Goal: Transaction & Acquisition: Download file/media

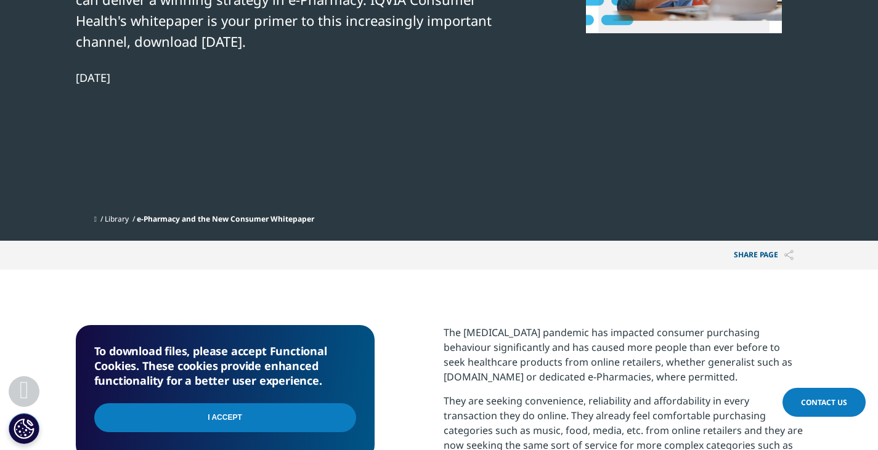
scroll to position [378, 0]
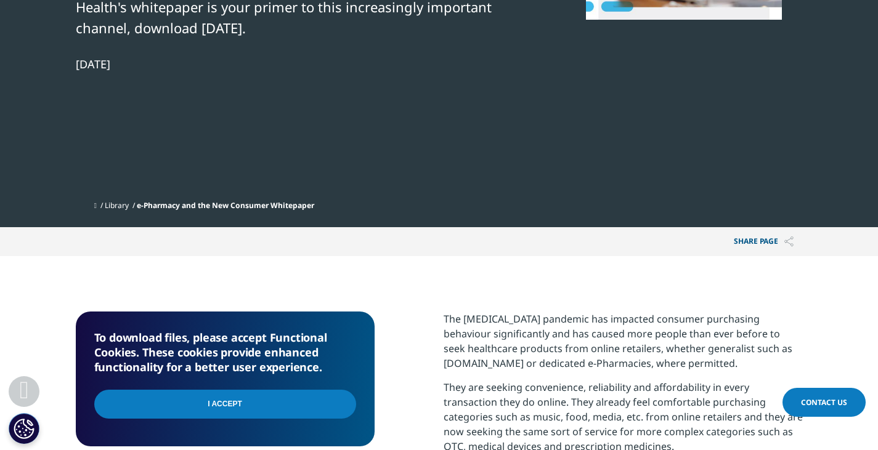
click at [217, 407] on input "I Accept" at bounding box center [225, 404] width 262 height 29
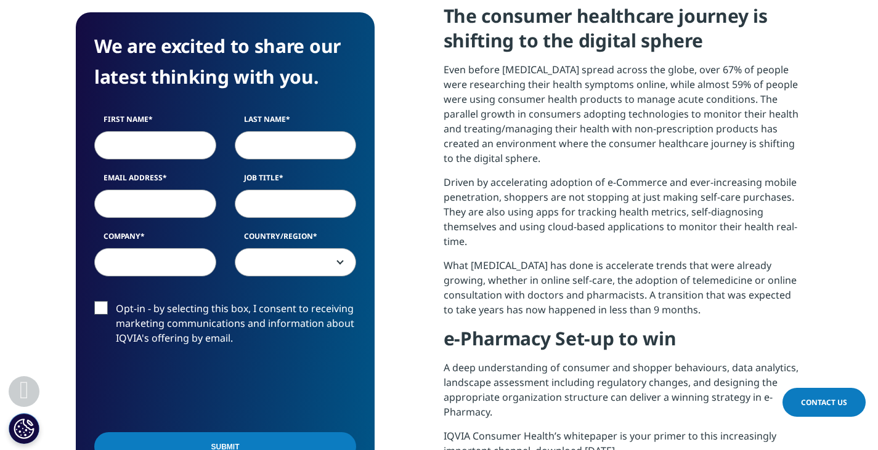
scroll to position [836, 0]
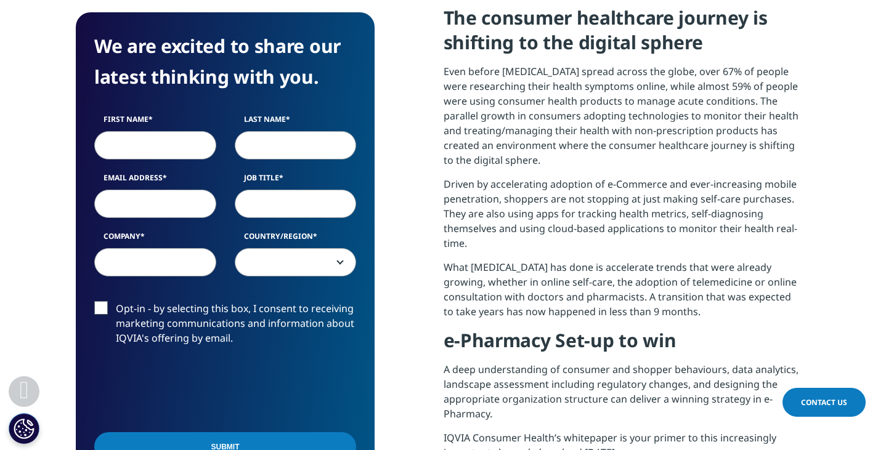
click at [131, 140] on input "First Name" at bounding box center [155, 145] width 122 height 28
type input "[PERSON_NAME]"
type input "Mesquita"
select select "Portugal"
click at [160, 197] on input "Email Address" at bounding box center [155, 204] width 122 height 28
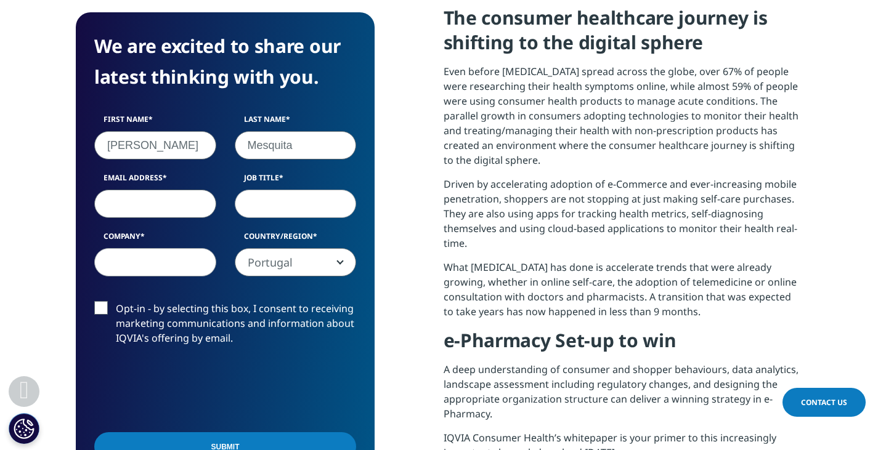
type input "[EMAIL_ADDRESS][DOMAIN_NAME]"
click at [298, 203] on input "Job Title" at bounding box center [296, 204] width 122 height 28
type input "Pharmacist"
click at [165, 273] on input "Company" at bounding box center [155, 262] width 122 height 28
type input "Ganassini"
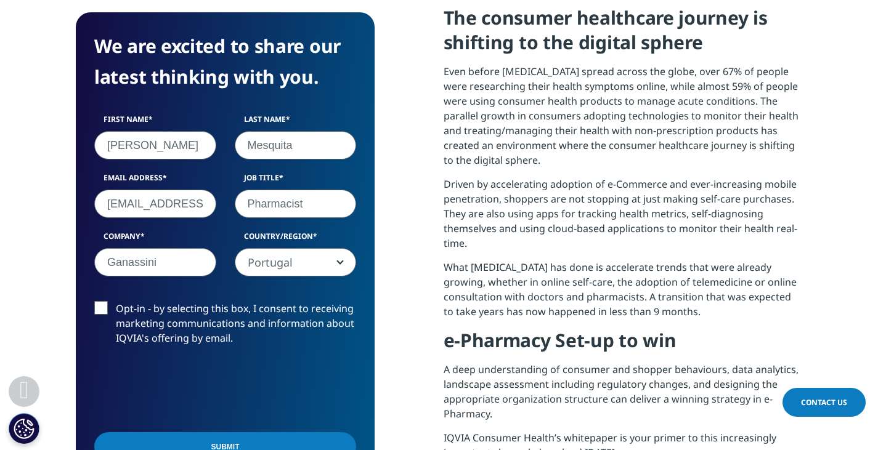
click at [102, 309] on label "Opt-in - by selecting this box, I consent to receiving marketing communications…" at bounding box center [225, 326] width 262 height 51
click at [116, 301] on input "Opt-in - by selecting this box, I consent to receiving marketing communications…" at bounding box center [116, 301] width 0 height 0
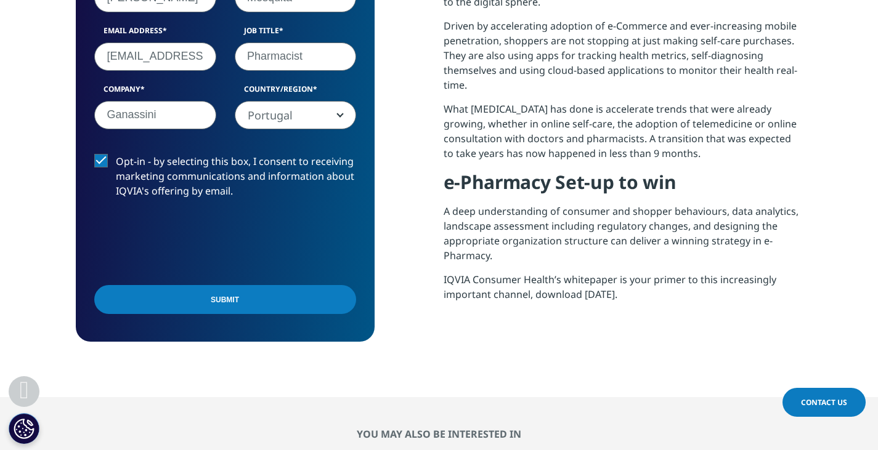
scroll to position [1012, 0]
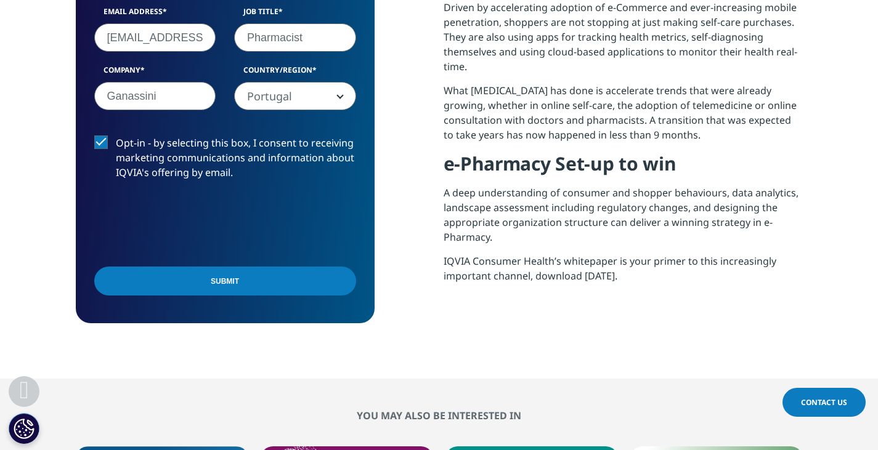
click at [99, 143] on label "Opt-in - by selecting this box, I consent to receiving marketing communications…" at bounding box center [225, 161] width 262 height 51
click at [116, 136] on input "Opt-in - by selecting this box, I consent to receiving marketing communications…" at bounding box center [116, 136] width 0 height 0
click at [159, 290] on input "Submit" at bounding box center [225, 281] width 262 height 29
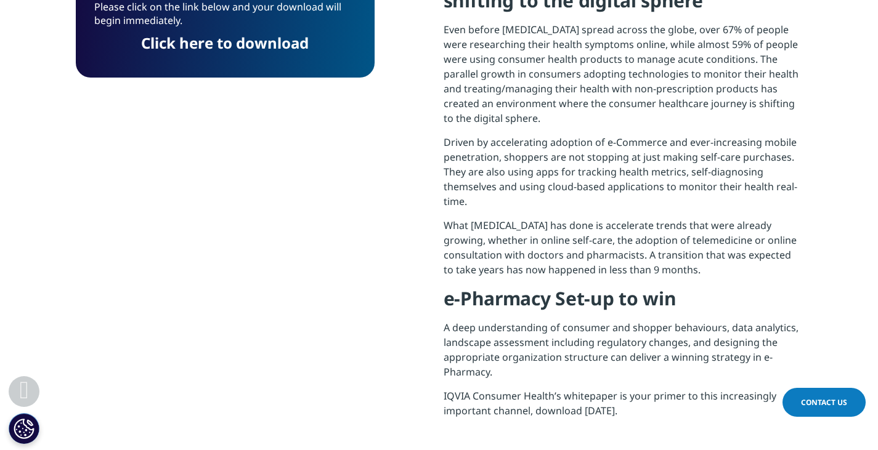
scroll to position [96, 299]
click at [229, 40] on link "Click here to download" at bounding box center [225, 43] width 168 height 20
